Goal: Task Accomplishment & Management: Manage account settings

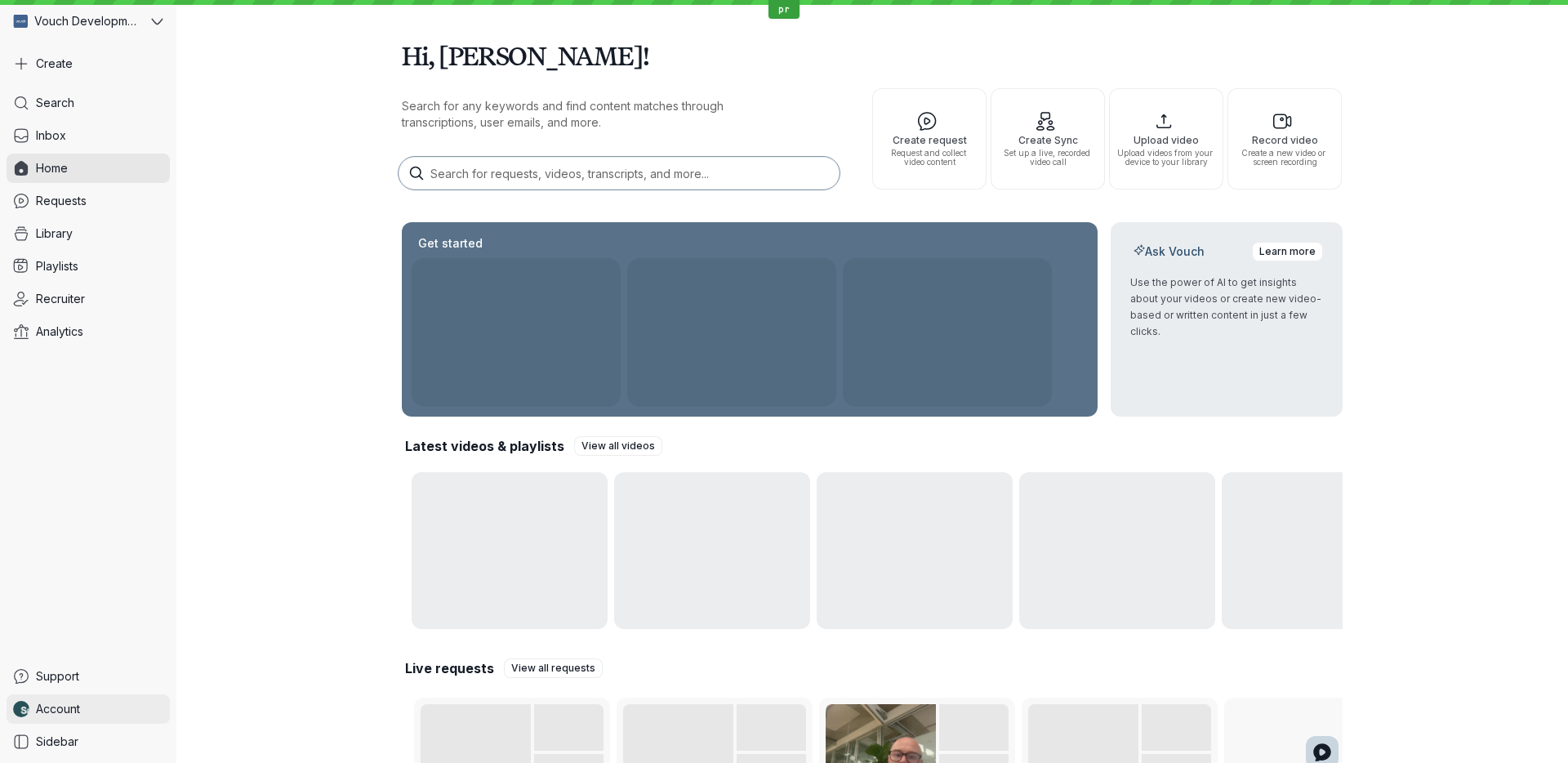
click at [102, 698] on link "Account" at bounding box center [88, 708] width 163 height 30
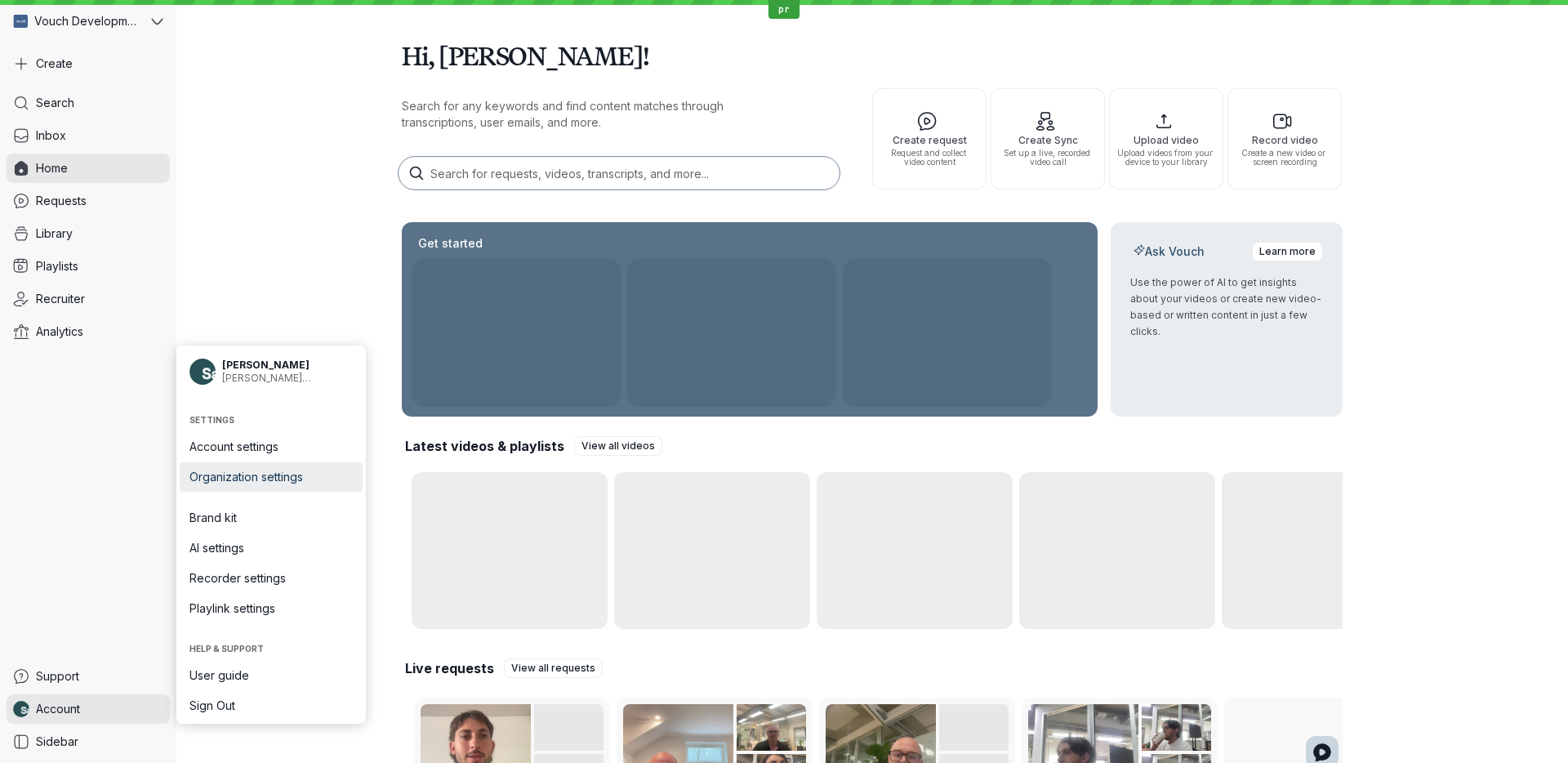
click at [304, 469] on span "Organization settings" at bounding box center [271, 477] width 163 height 16
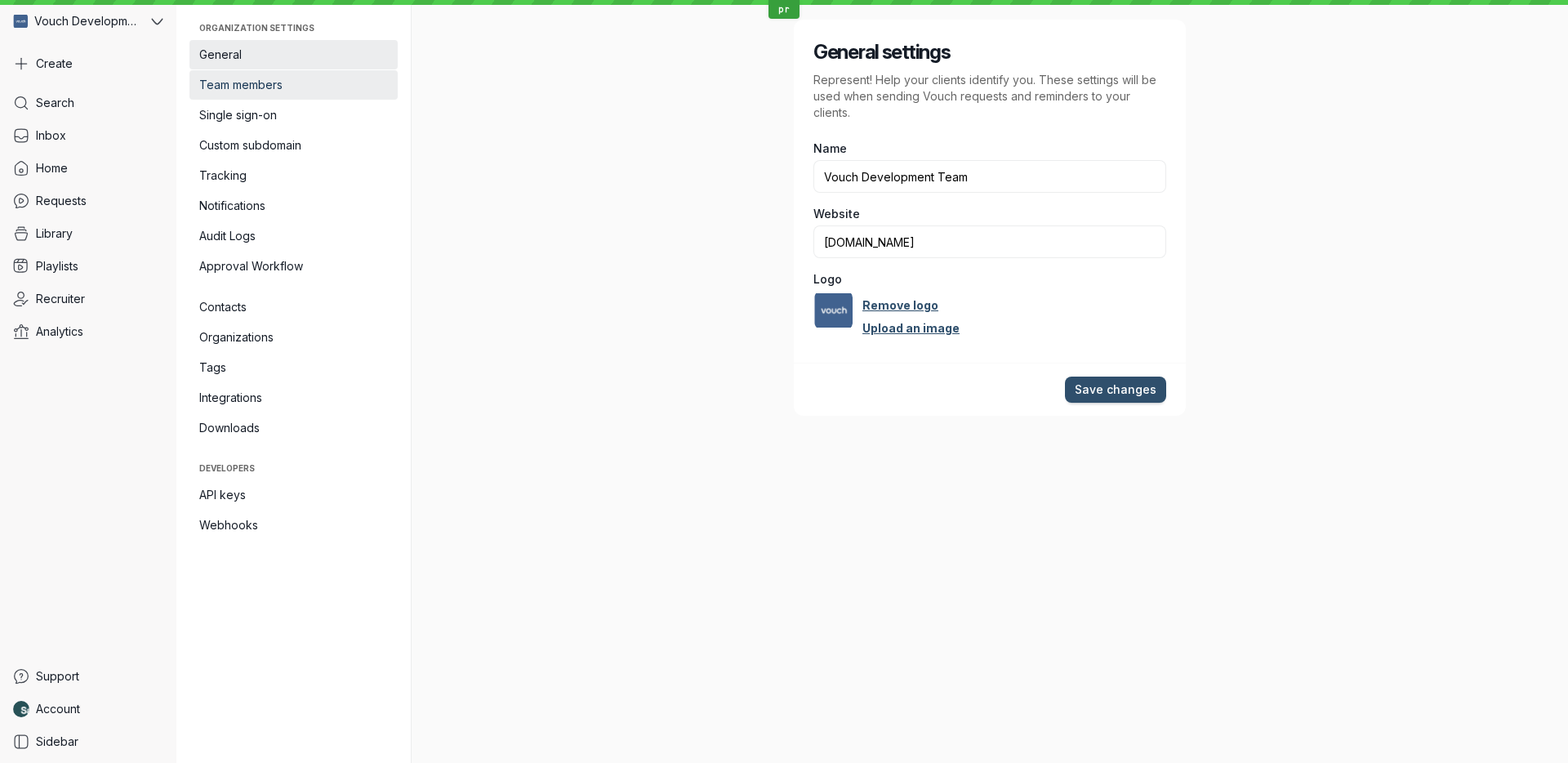
click at [282, 71] on link "Team members" at bounding box center [293, 84] width 208 height 30
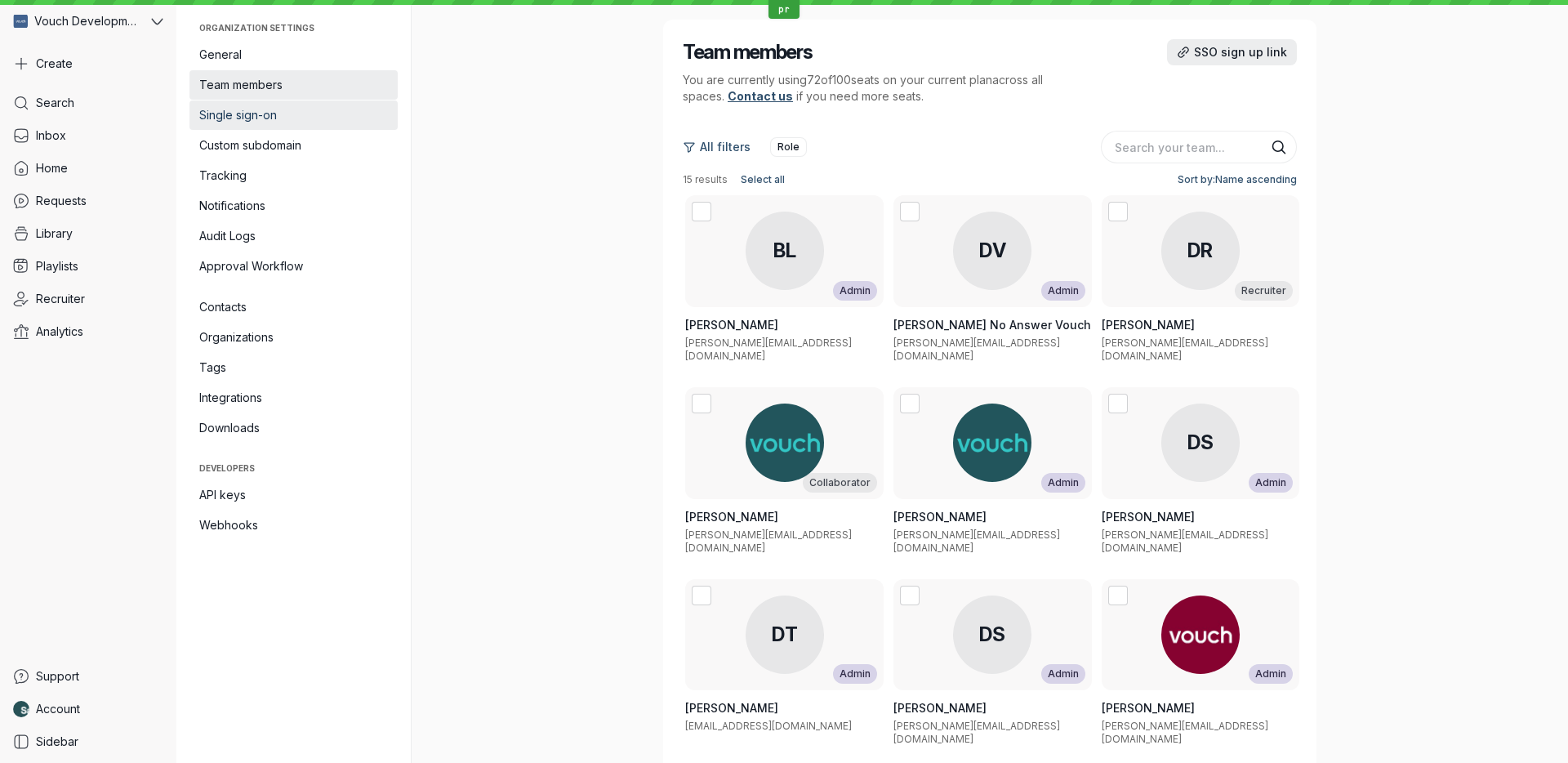
click at [287, 104] on link "Single sign-on" at bounding box center [293, 115] width 208 height 30
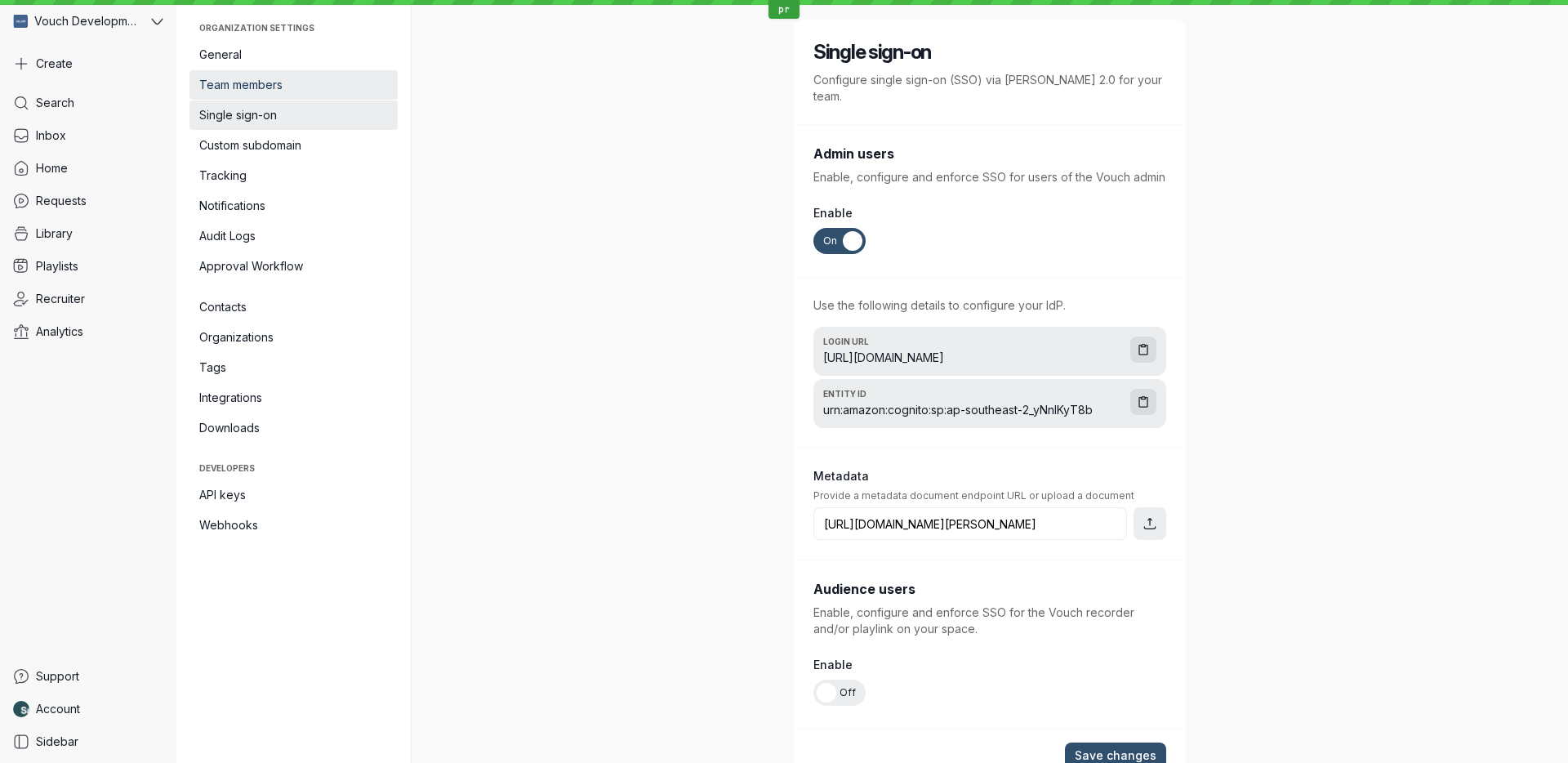
click at [303, 89] on span "Team members" at bounding box center [294, 84] width 189 height 16
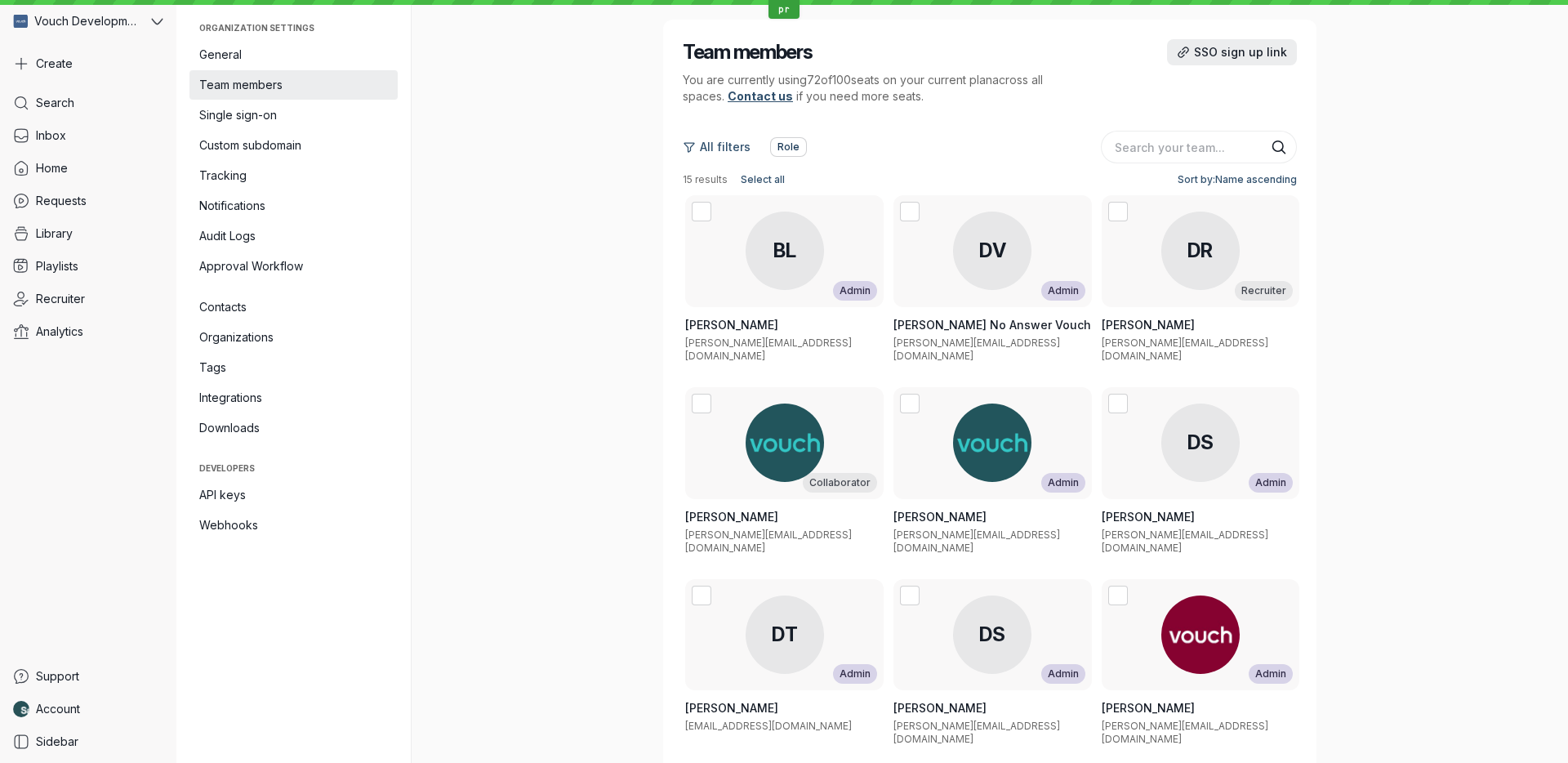
click at [801, 141] on button "Role" at bounding box center [789, 147] width 36 height 19
click at [828, 131] on div "All filters Role" at bounding box center [990, 147] width 614 height 33
click at [262, 108] on span "Single sign-on" at bounding box center [294, 114] width 189 height 16
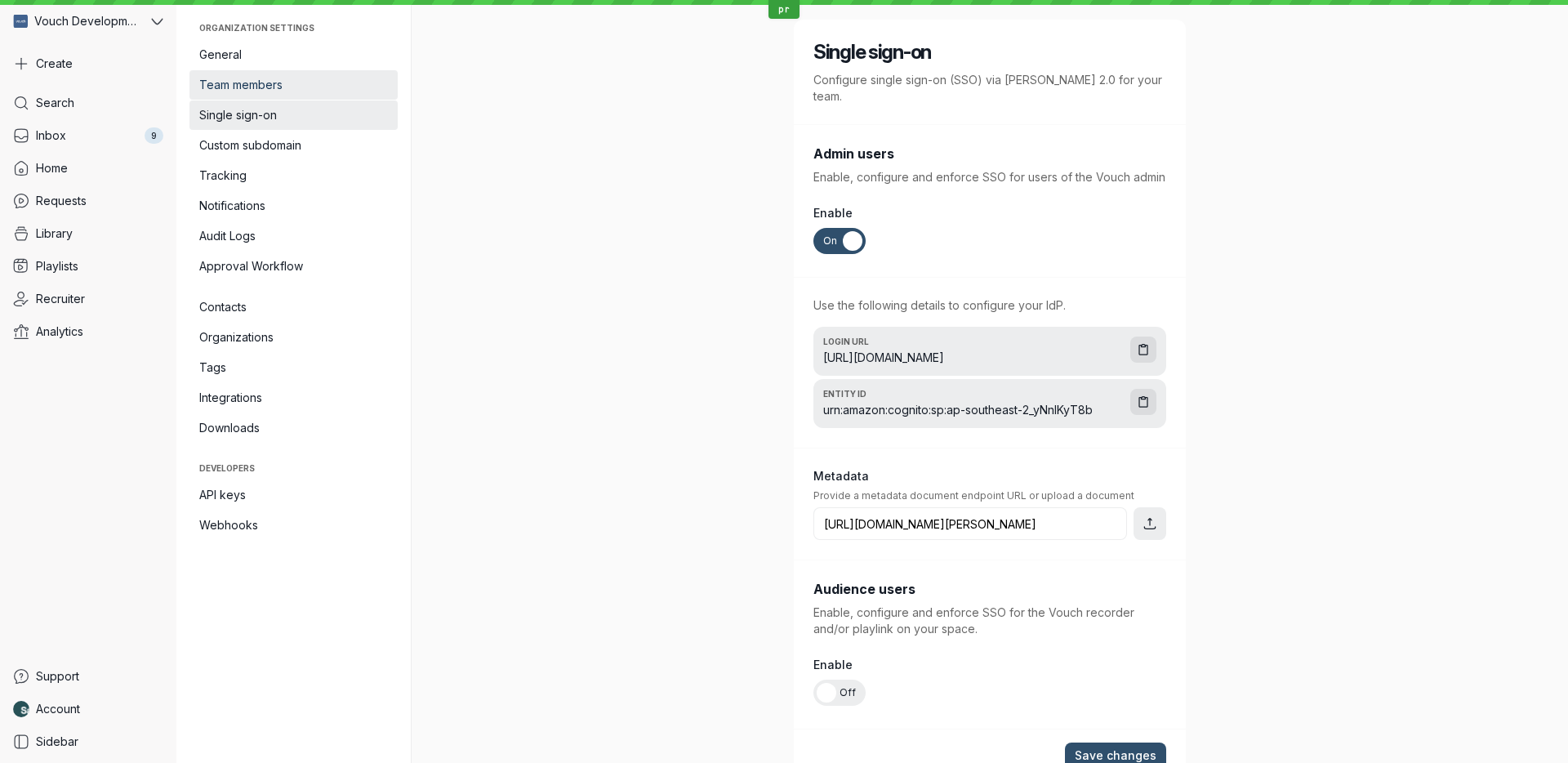
click at [293, 72] on link "Team members" at bounding box center [293, 84] width 208 height 30
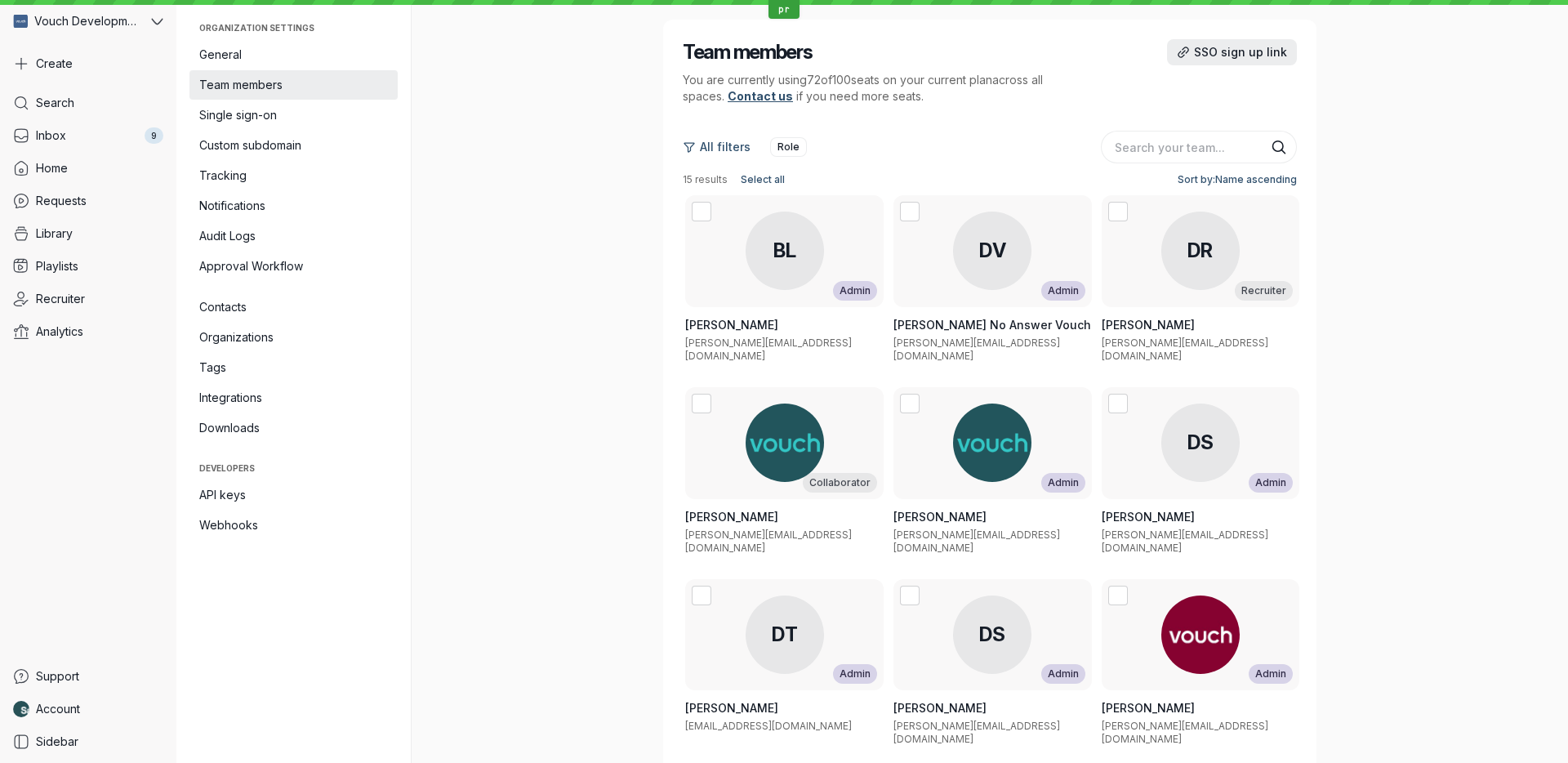
click at [296, 83] on span "Team members" at bounding box center [294, 84] width 189 height 16
click at [275, 383] on link "Integrations" at bounding box center [293, 397] width 208 height 30
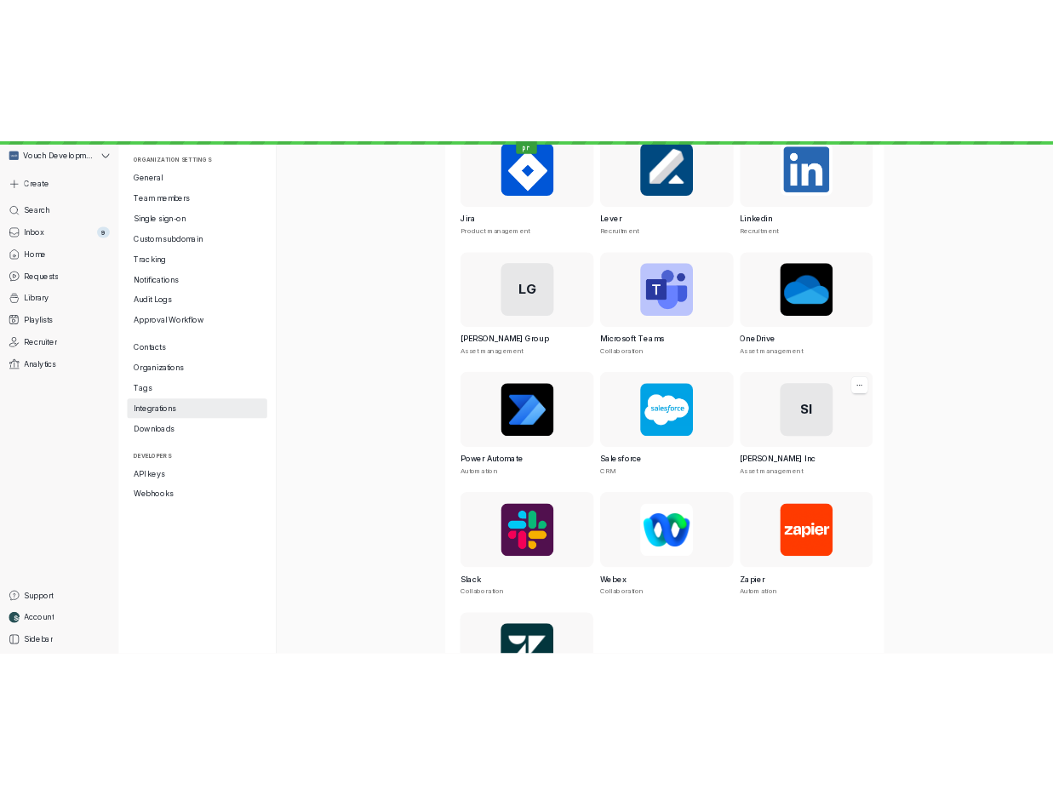
scroll to position [1045, 0]
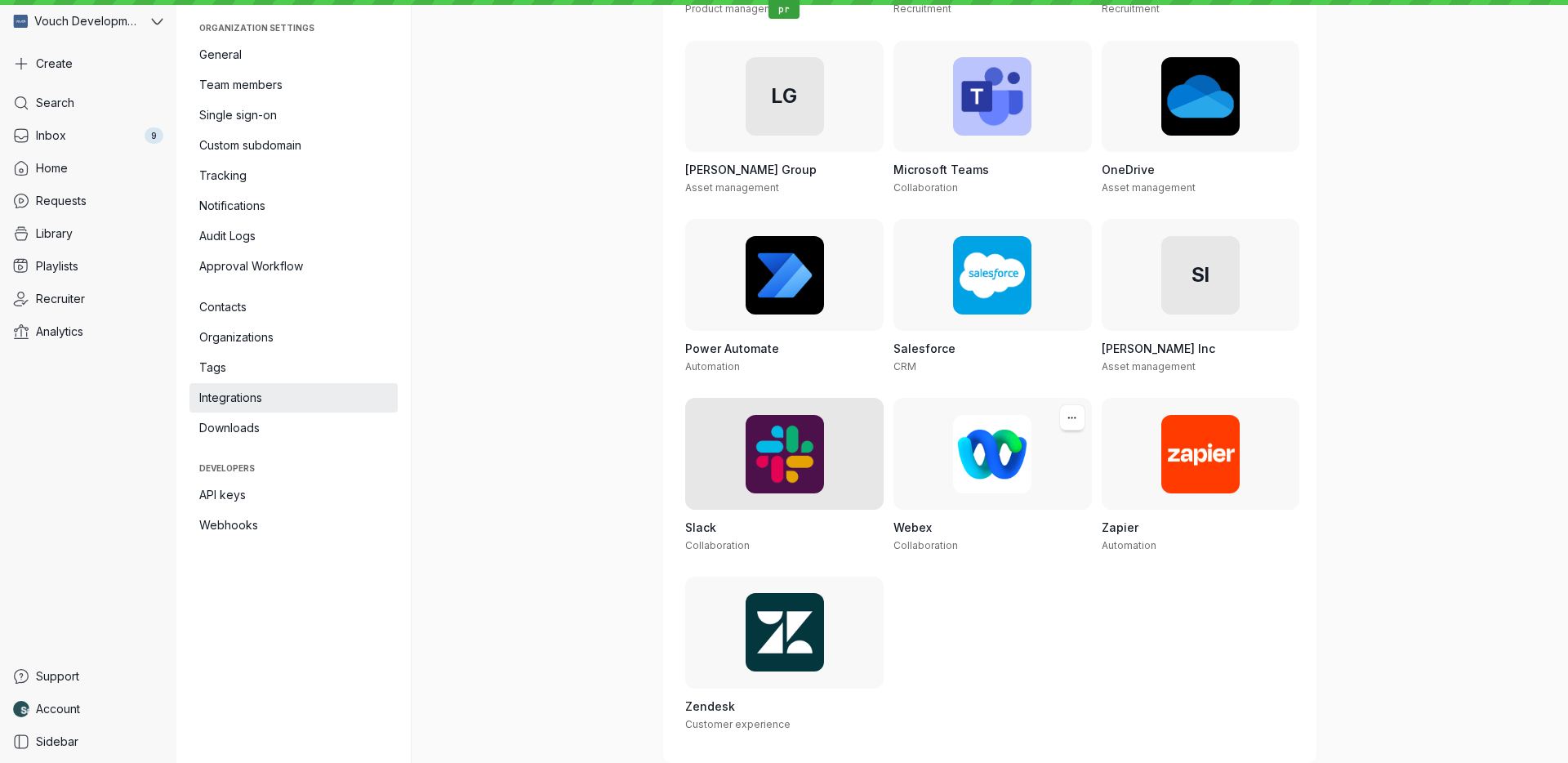
click at [793, 426] on div at bounding box center [784, 453] width 199 height 111
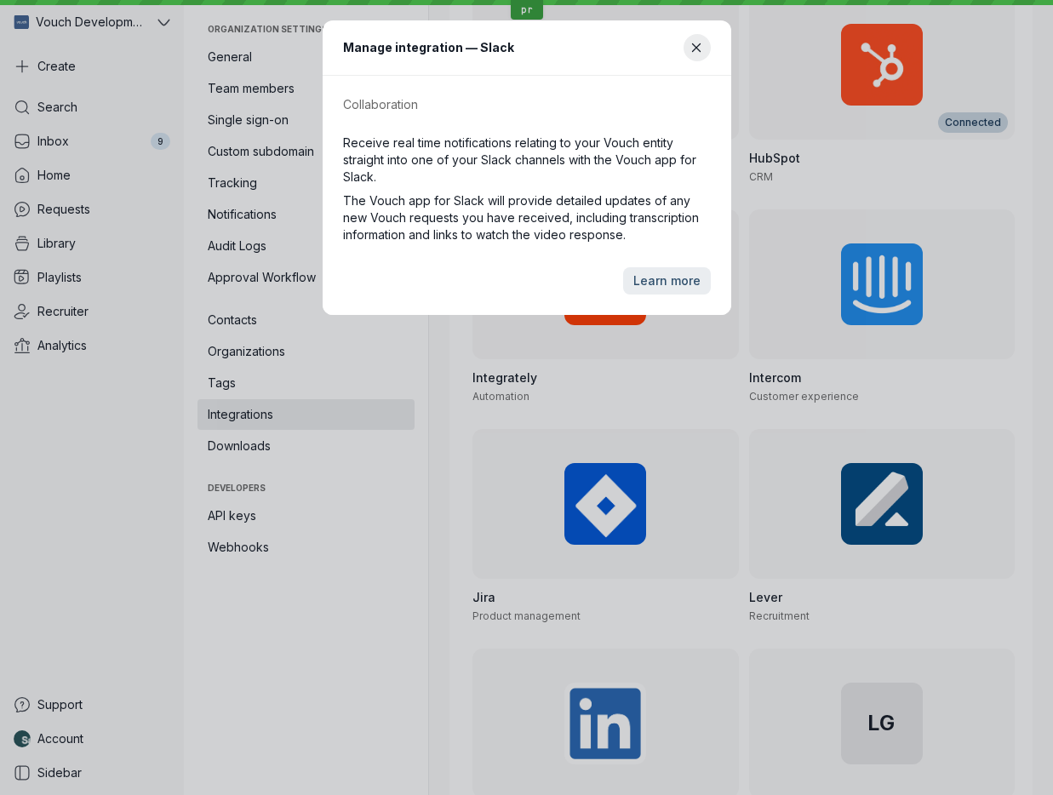
scroll to position [1651, 0]
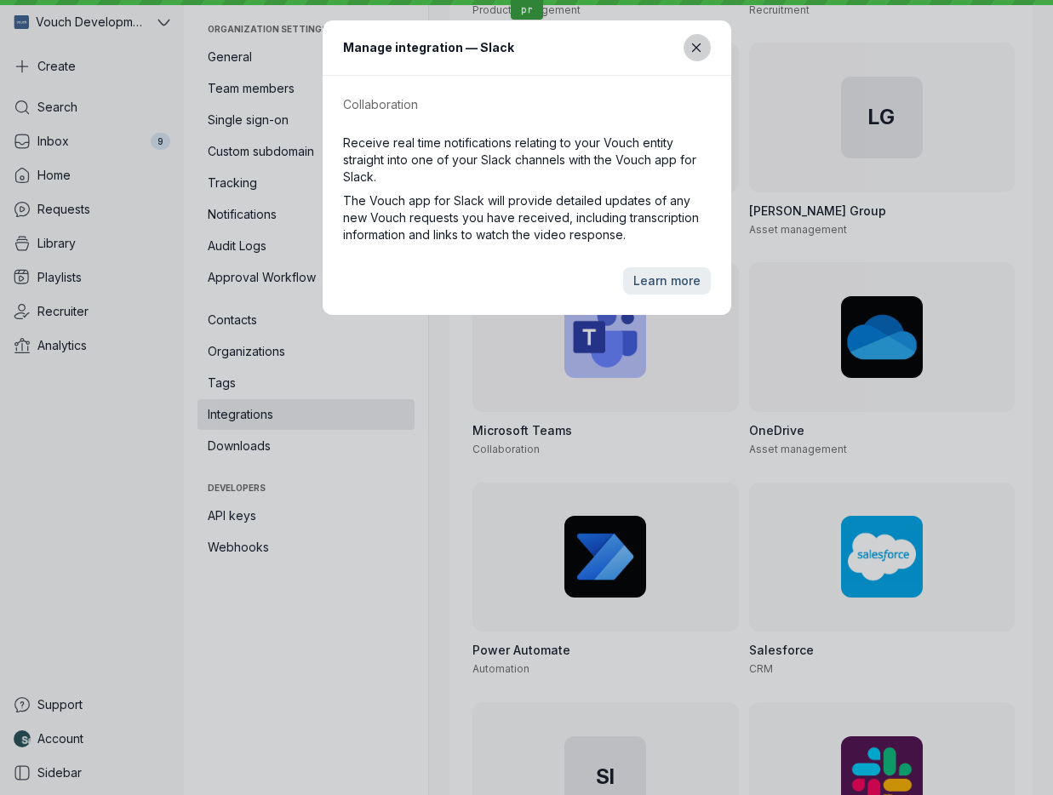
click at [694, 49] on icon "Close modal" at bounding box center [696, 48] width 14 height 14
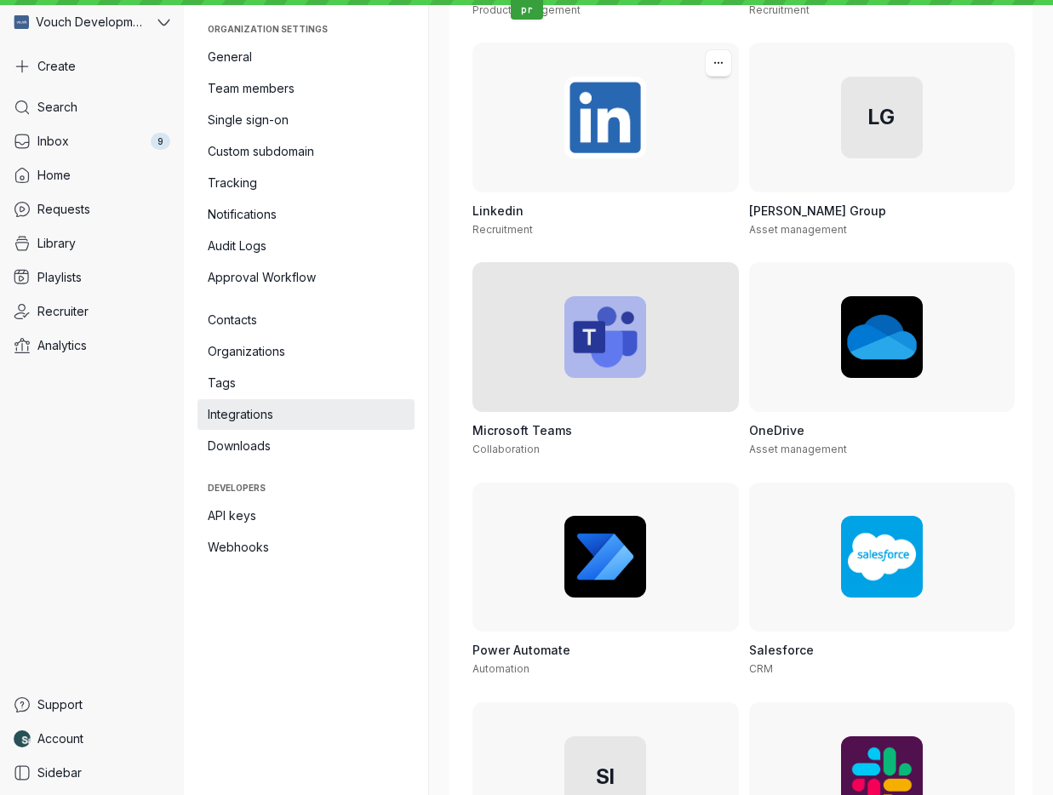
scroll to position [1768, 0]
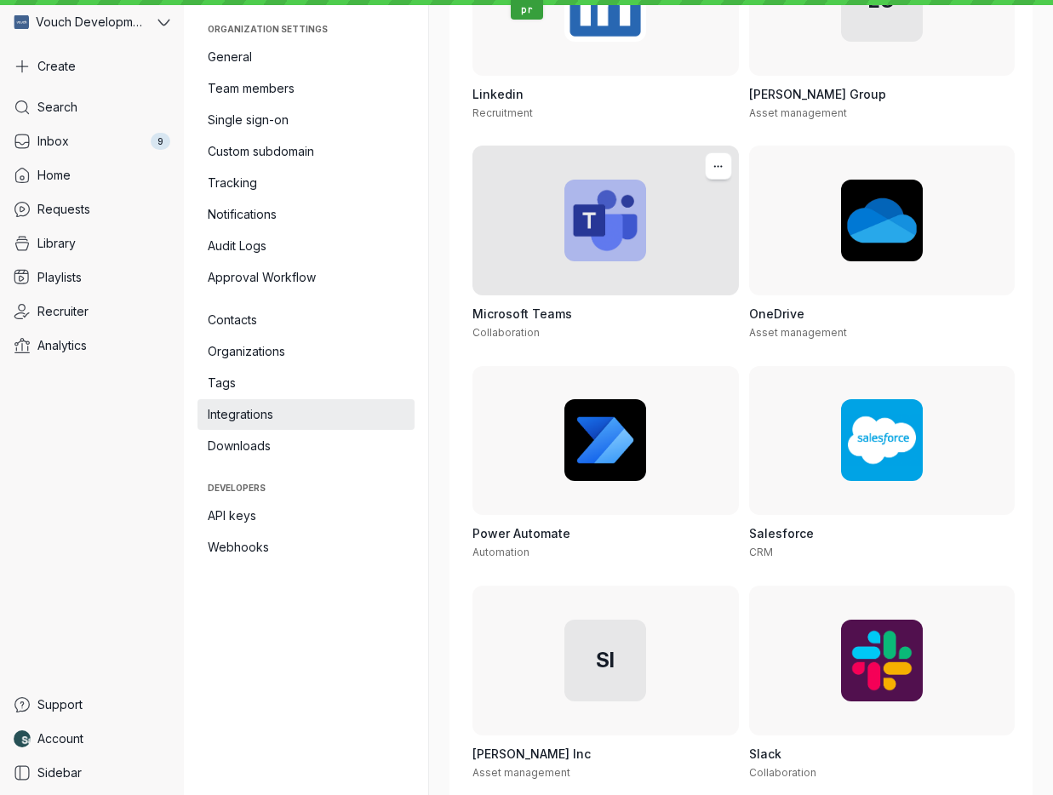
click at [612, 267] on div at bounding box center [605, 221] width 266 height 150
